Goal: Transaction & Acquisition: Purchase product/service

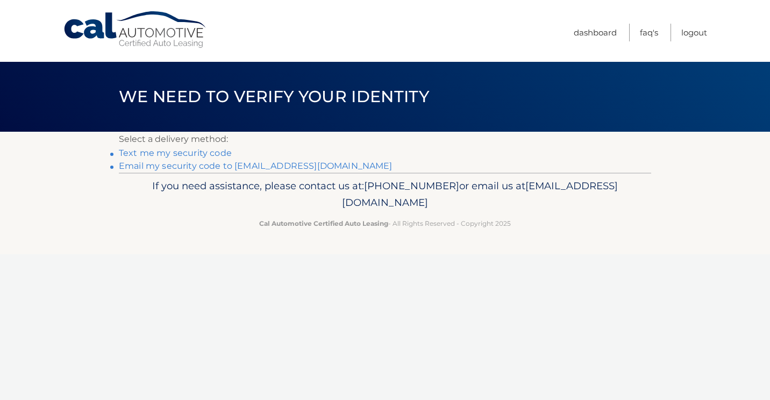
click at [198, 161] on link "Email my security code to m*****@optonline.net" at bounding box center [256, 166] width 274 height 10
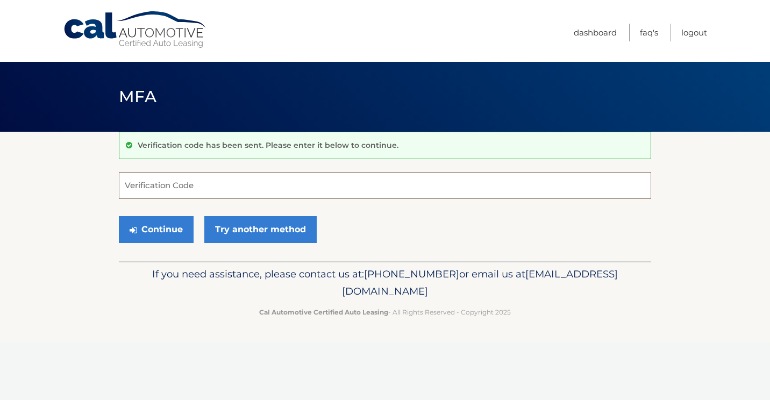
click at [182, 187] on input "Verification Code" at bounding box center [385, 185] width 532 height 27
type input "777854"
click at [147, 229] on button "Continue" at bounding box center [156, 229] width 75 height 27
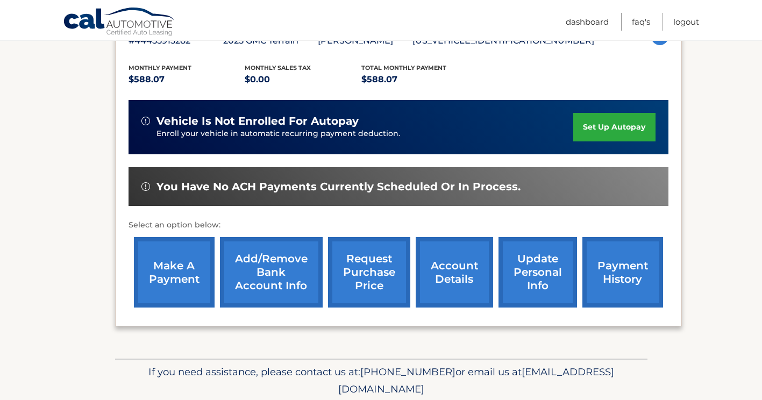
scroll to position [215, 0]
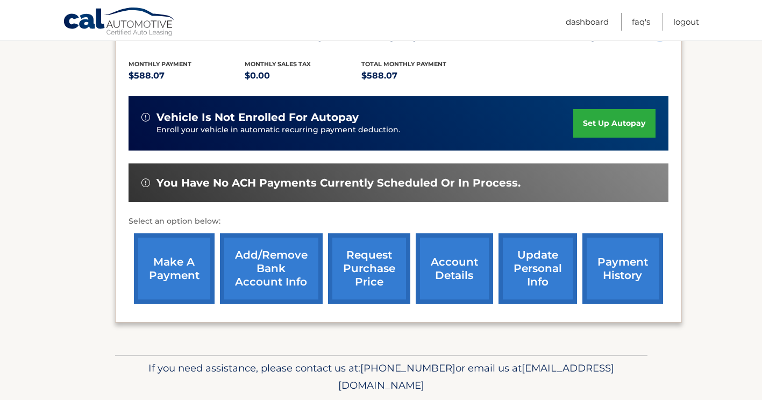
click at [167, 269] on link "make a payment" at bounding box center [174, 268] width 81 height 70
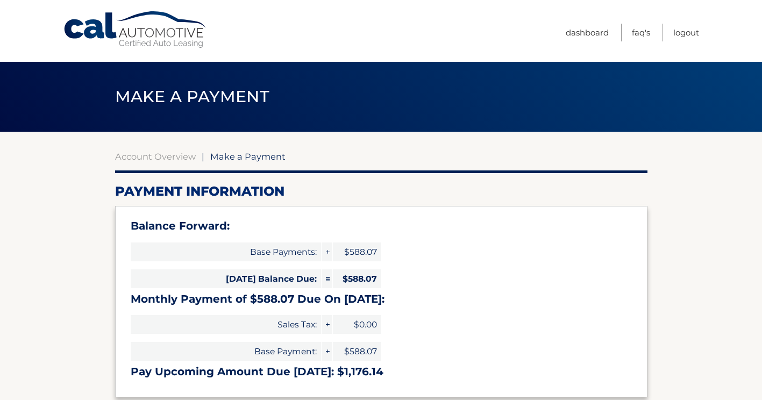
select select "NGNkZjI2YjItOTFkZi00MzNiLTgyNDAtMTA3NzczODFhMWIw"
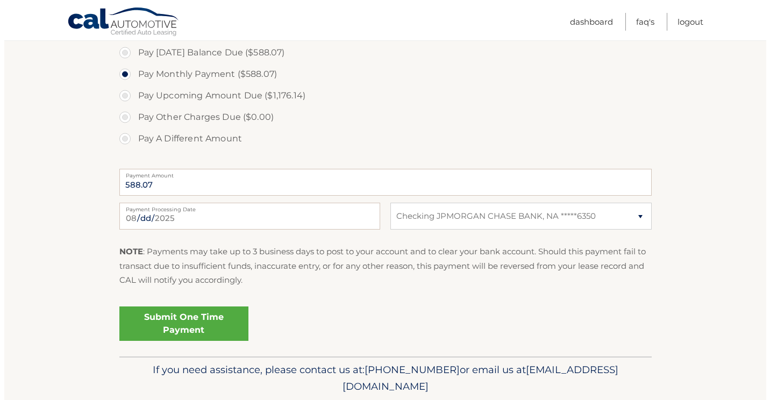
scroll to position [376, 0]
click at [175, 322] on link "Submit One Time Payment" at bounding box center [179, 323] width 129 height 34
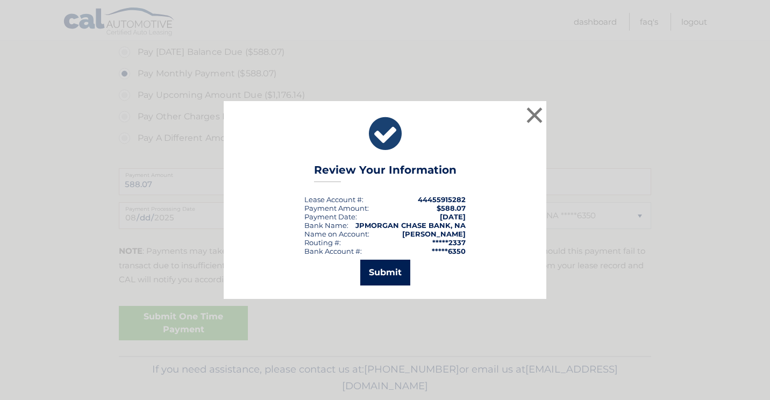
click at [378, 269] on button "Submit" at bounding box center [385, 273] width 50 height 26
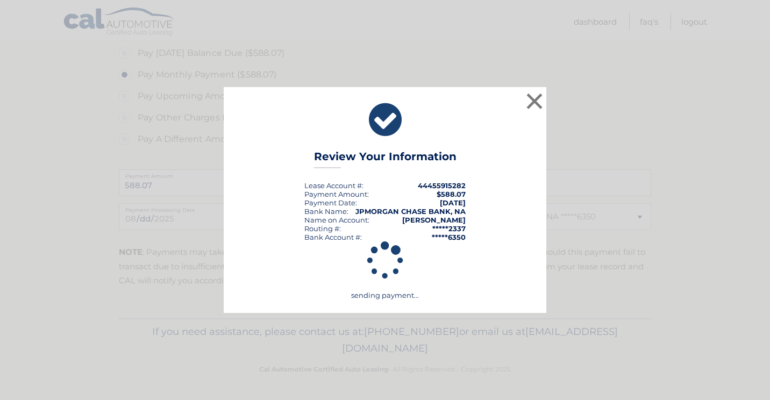
scroll to position [375, 0]
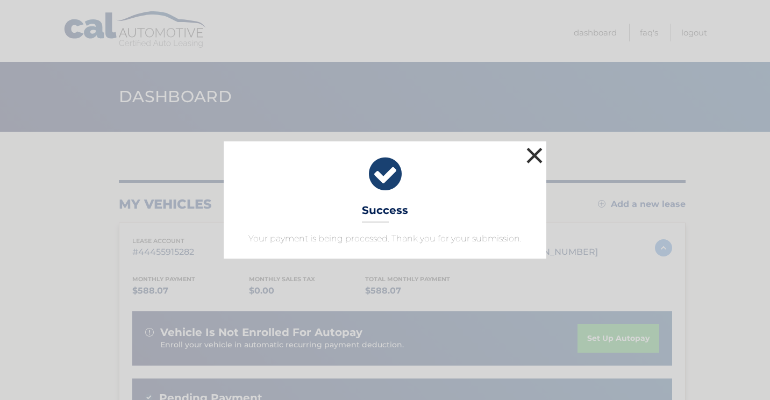
click at [531, 151] on button "×" at bounding box center [535, 156] width 22 height 22
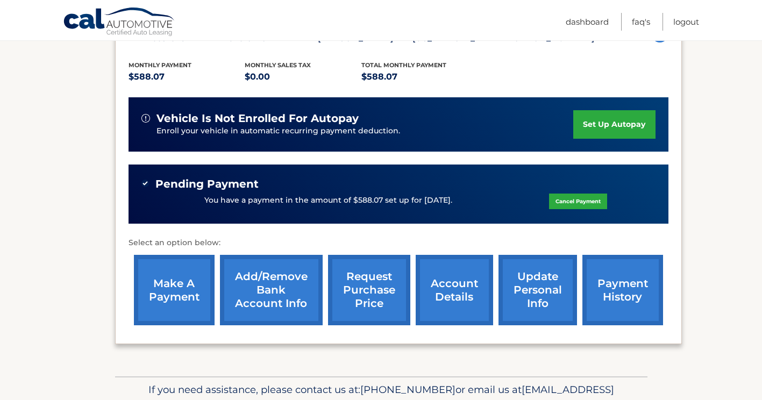
scroll to position [215, 0]
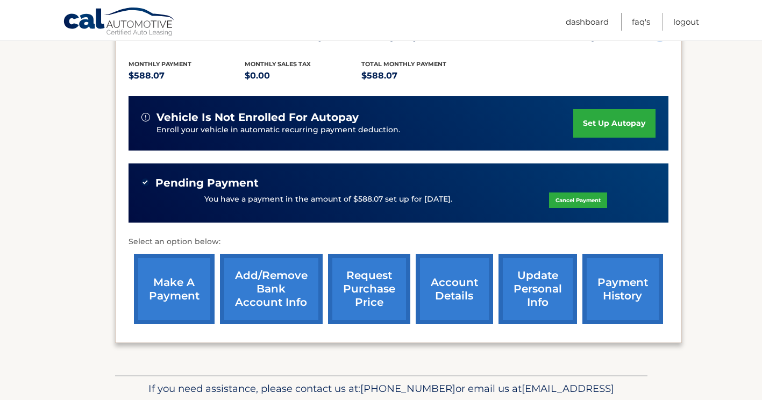
click at [621, 283] on link "payment history" at bounding box center [622, 289] width 81 height 70
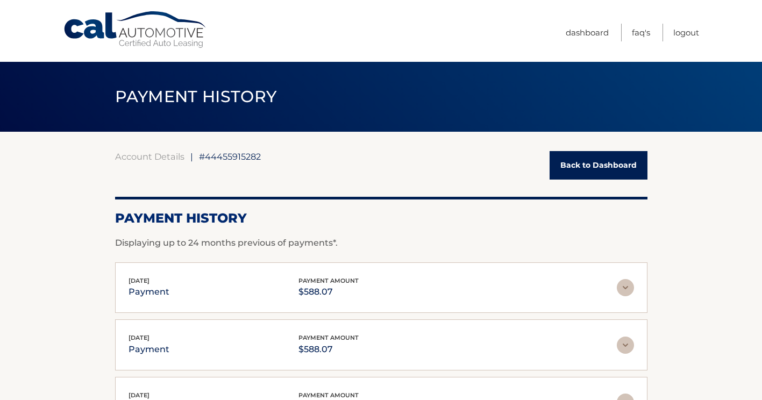
click at [626, 287] on img at bounding box center [625, 287] width 17 height 17
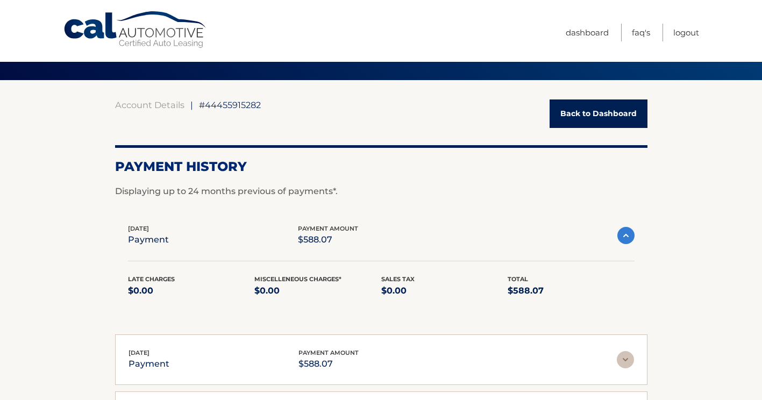
scroll to position [54, 0]
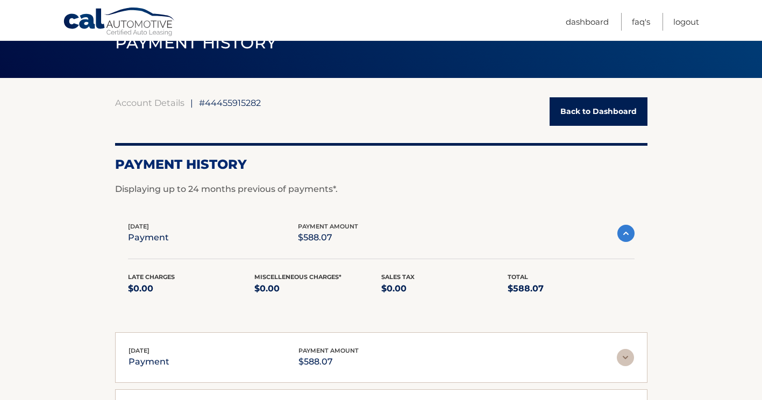
click at [626, 231] on img at bounding box center [625, 233] width 17 height 17
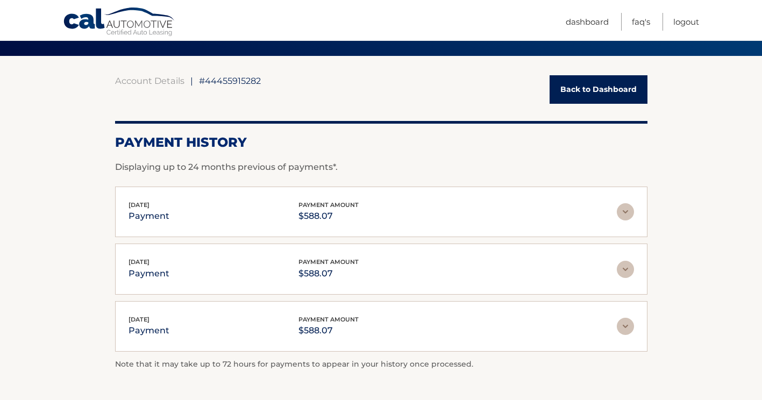
scroll to position [0, 0]
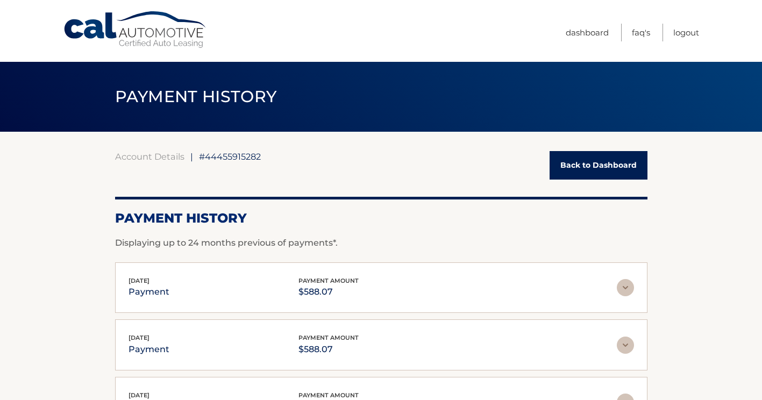
click at [588, 159] on link "Back to Dashboard" at bounding box center [599, 165] width 98 height 28
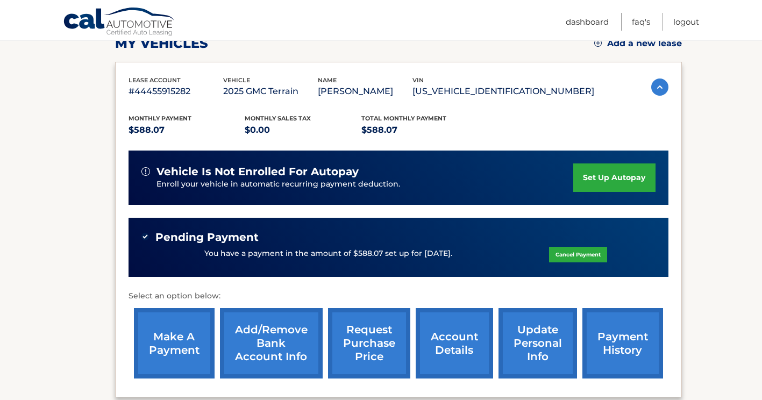
scroll to position [161, 0]
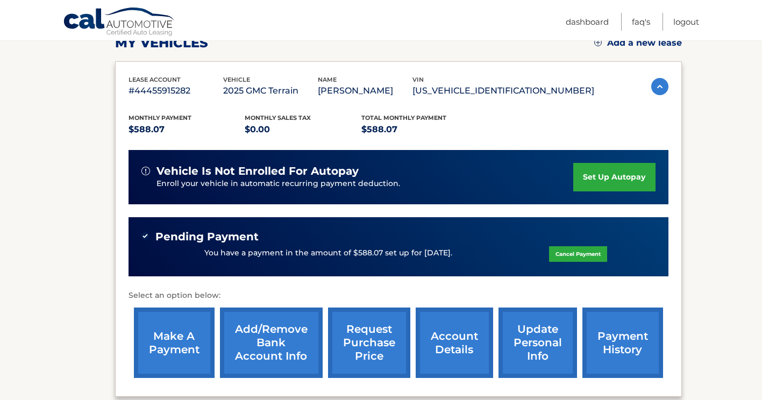
click at [279, 251] on p "You have a payment in the amount of $588.07 set up for [DATE]." at bounding box center [328, 253] width 248 height 12
click at [679, 23] on link "Logout" at bounding box center [686, 22] width 26 height 18
